Goal: Information Seeking & Learning: Learn about a topic

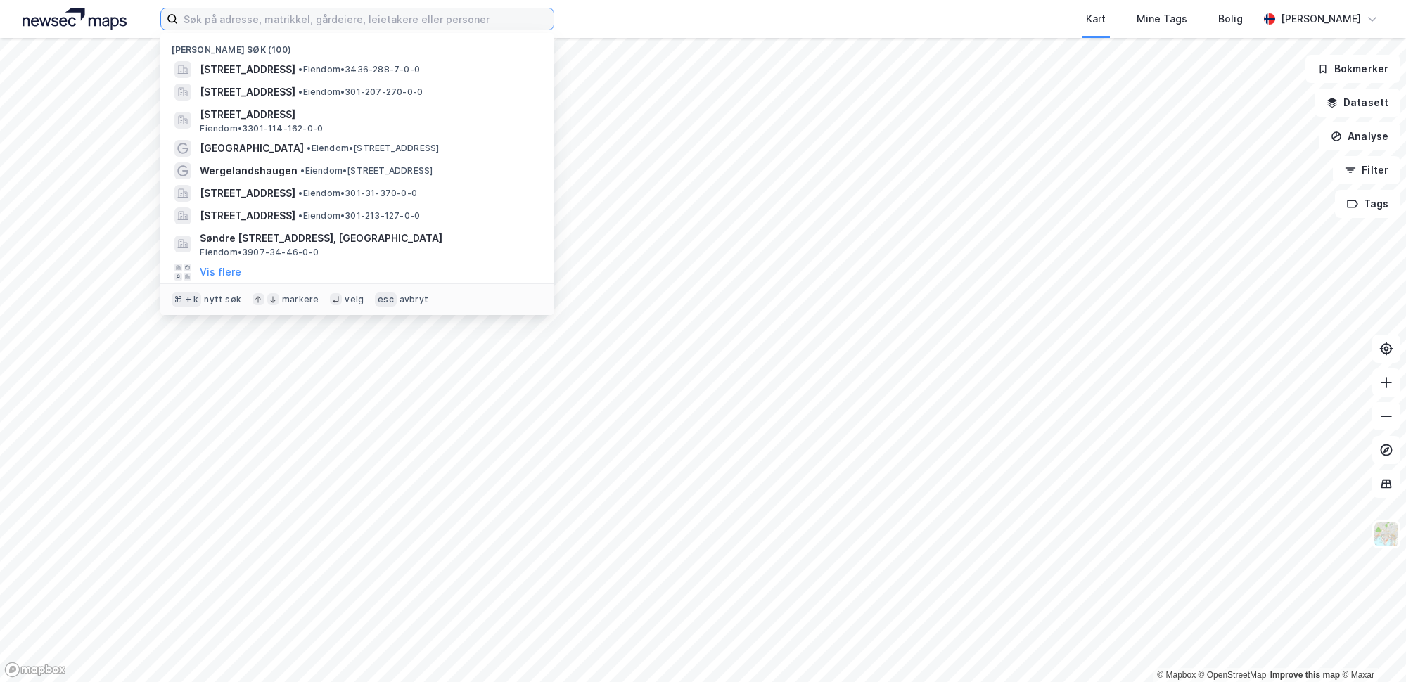
click at [541, 11] on input at bounding box center [365, 18] width 375 height 21
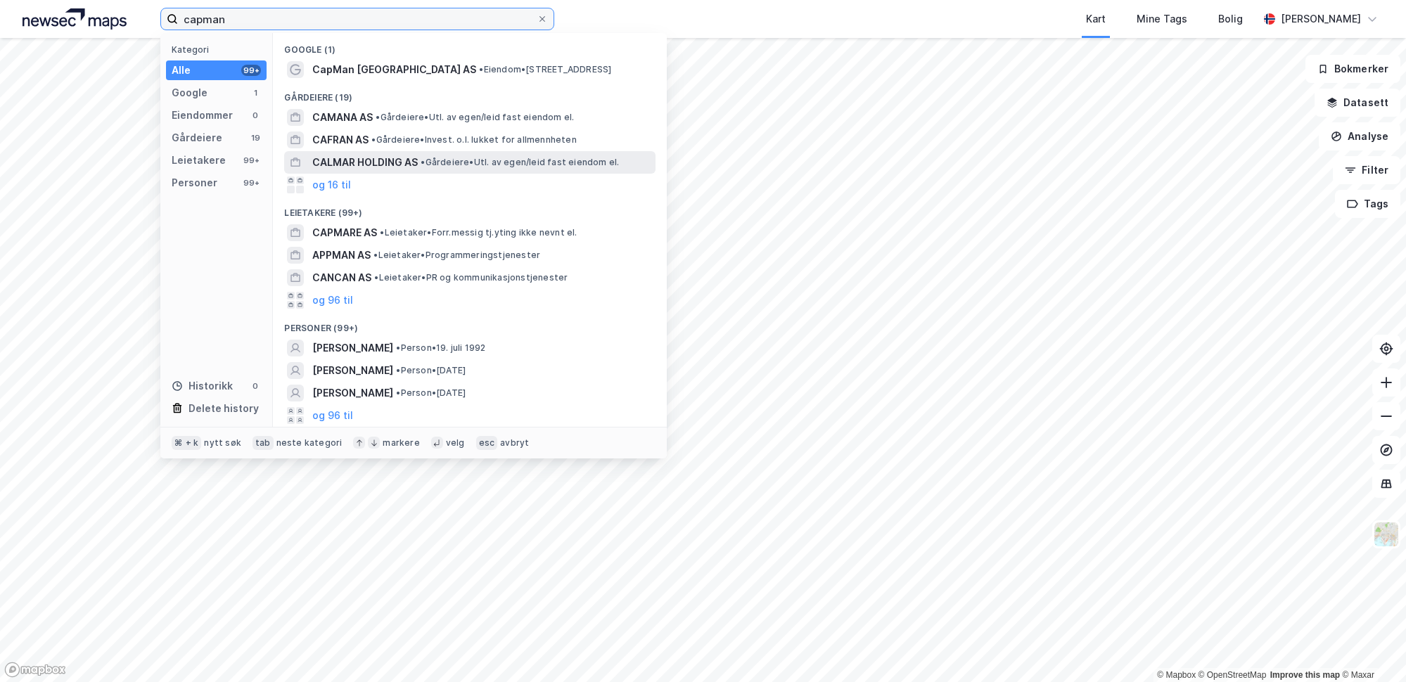
type input "capman"
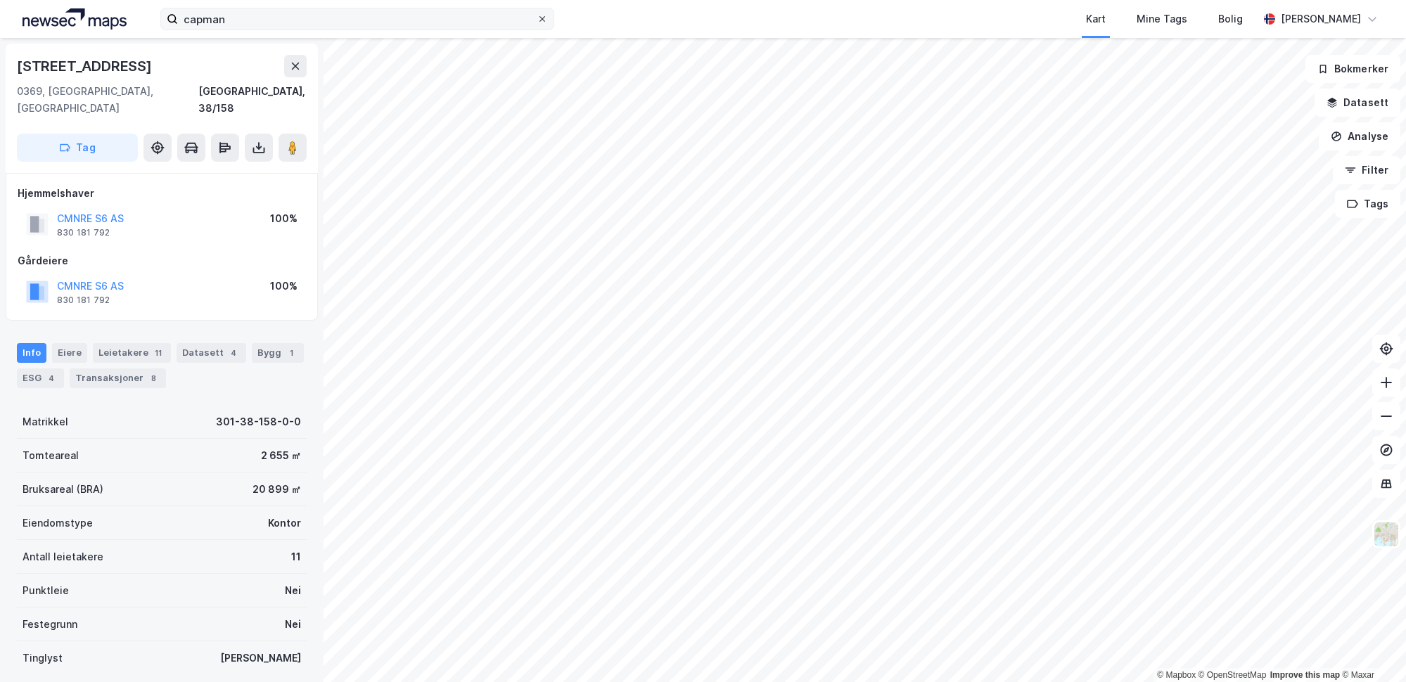
click at [541, 20] on icon at bounding box center [542, 19] width 6 height 6
click at [536, 20] on input "capman" at bounding box center [357, 18] width 359 height 21
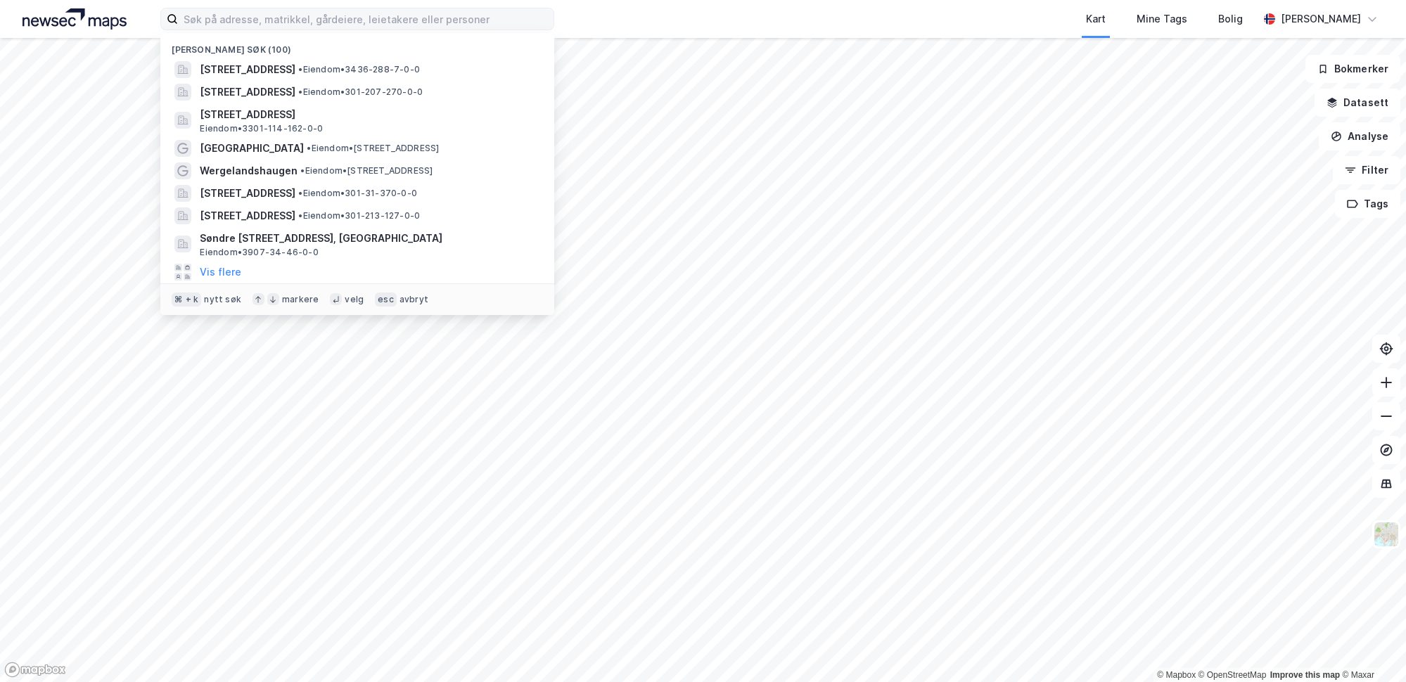
click at [150, 9] on div "Nylige søk (100) Nedregata 50, 2640, VINSTRA, NORD-FRON • Eiendom • 3436-288-7-…" at bounding box center [703, 19] width 1406 height 38
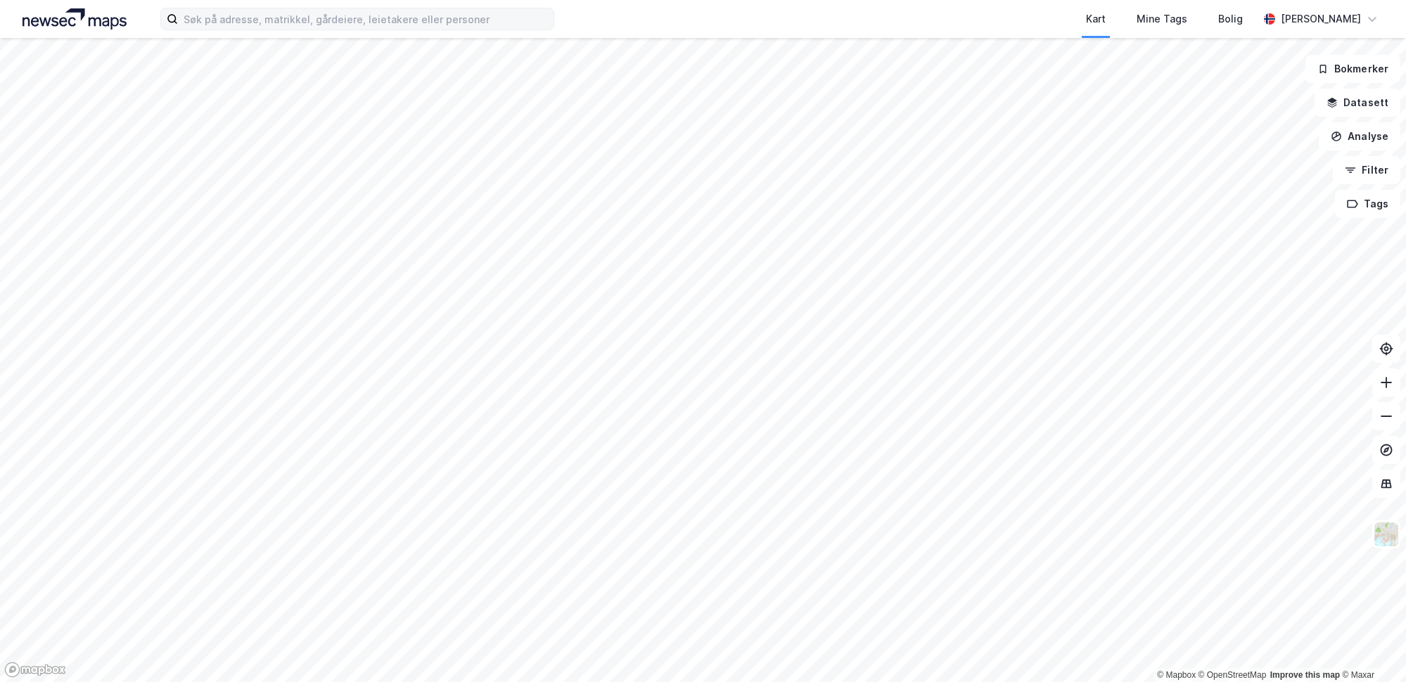
click at [663, 30] on div "Kart Mine Tags Bolig" at bounding box center [940, 19] width 636 height 38
click at [141, 25] on div "Kart Mine Tags Bolig [PERSON_NAME]" at bounding box center [703, 19] width 1406 height 38
click at [937, 14] on div "Kart Mine Tags Bolig" at bounding box center [940, 19] width 636 height 38
click at [74, 14] on img at bounding box center [75, 18] width 104 height 21
click at [249, 21] on input at bounding box center [365, 18] width 375 height 21
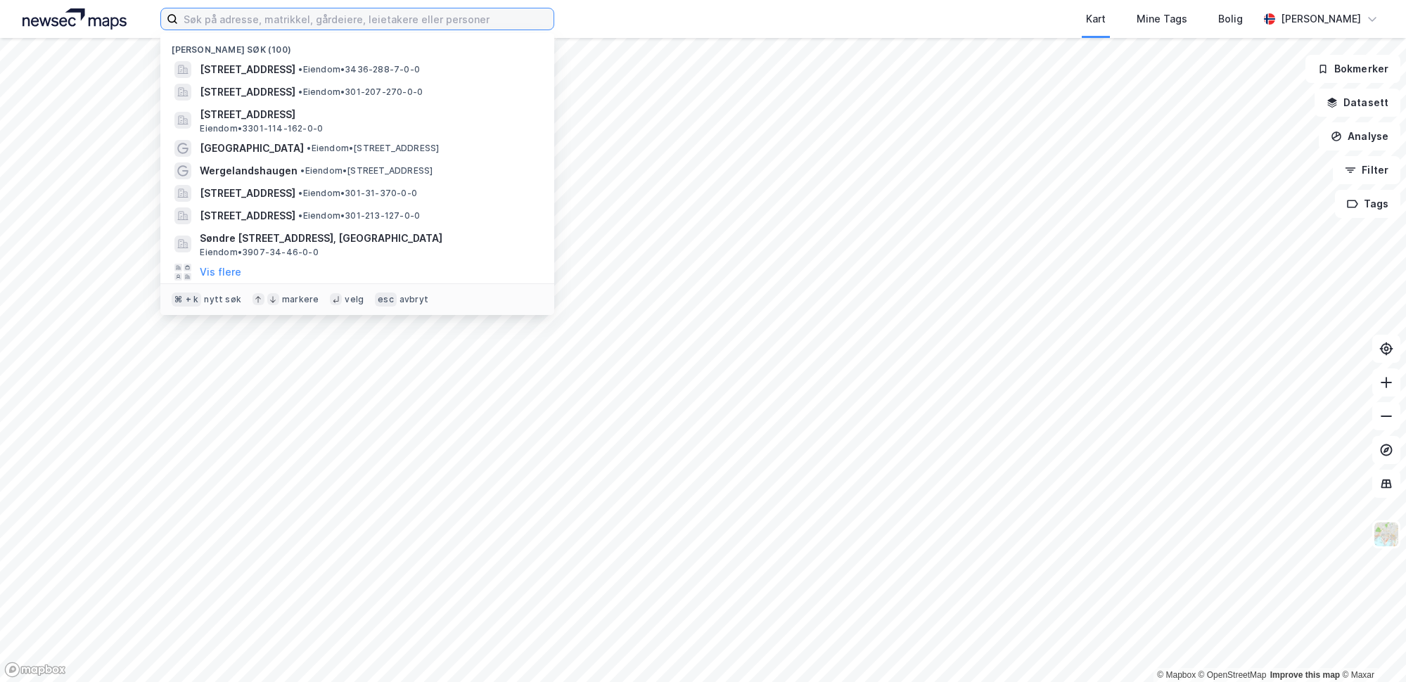
click at [249, 18] on input at bounding box center [365, 18] width 375 height 21
